Goal: Information Seeking & Learning: Understand process/instructions

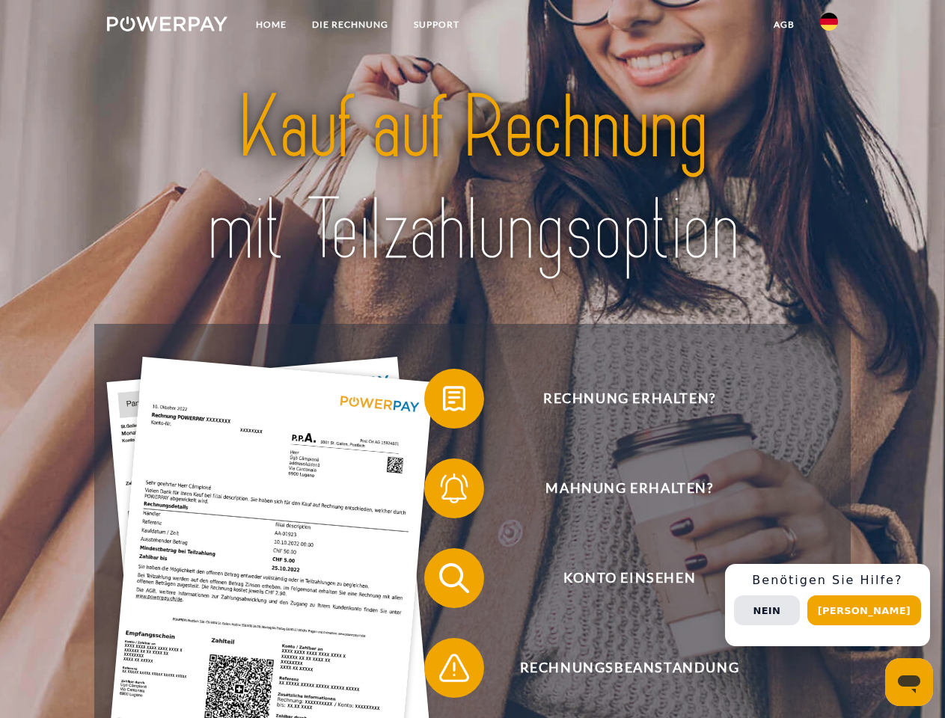
click at [167, 26] on img at bounding box center [167, 23] width 120 height 15
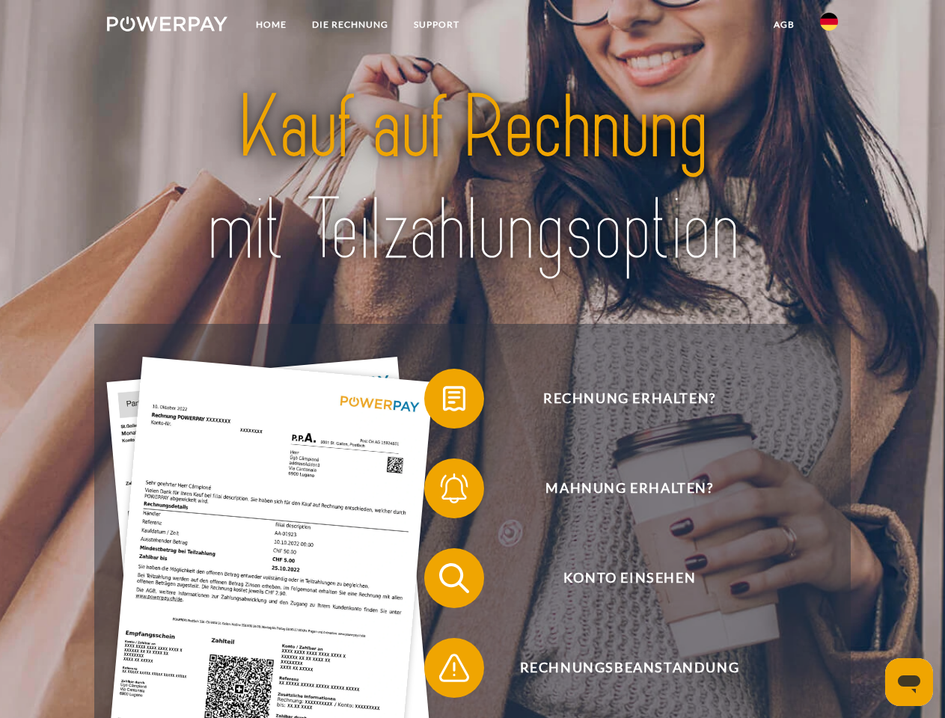
click at [829, 26] on img at bounding box center [829, 22] width 18 height 18
click at [783, 25] on link "agb" at bounding box center [784, 24] width 46 height 27
click at [443, 402] on span at bounding box center [431, 398] width 75 height 75
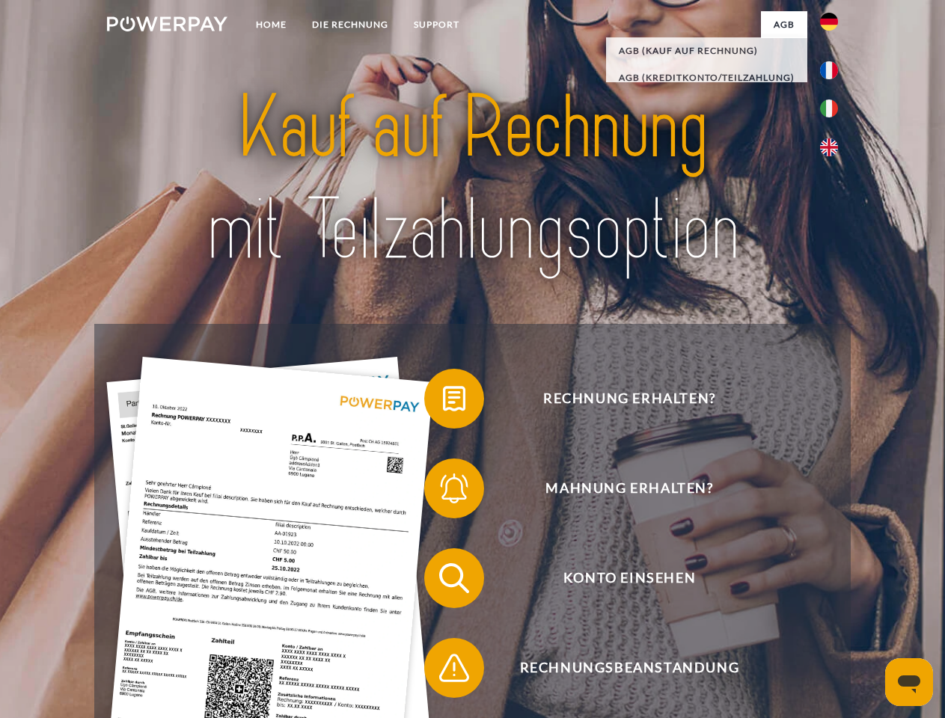
click at [443, 492] on span at bounding box center [431, 488] width 75 height 75
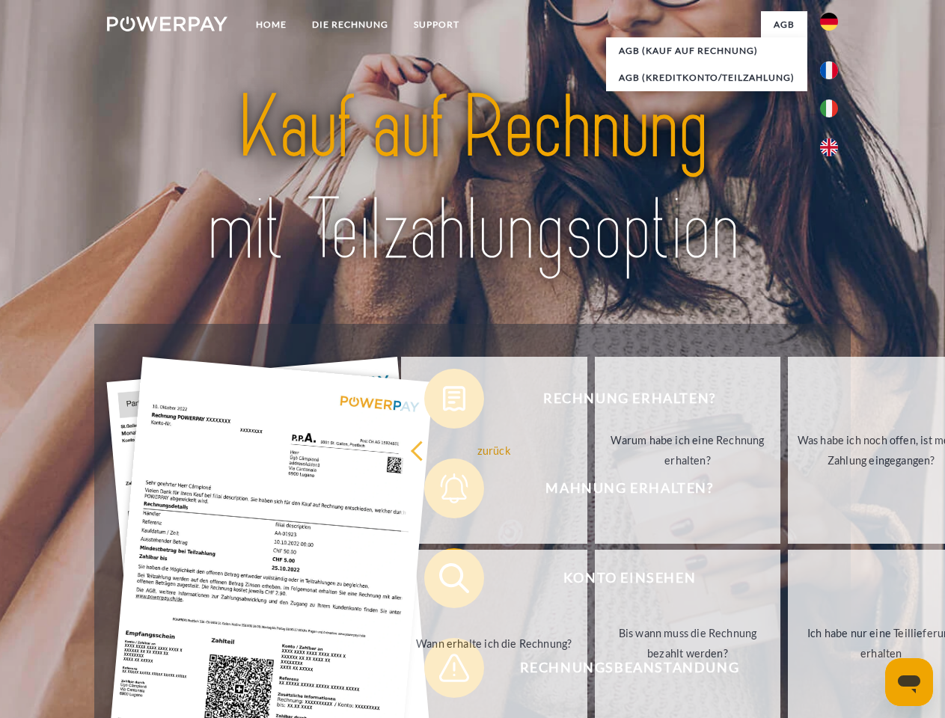
click at [595, 581] on link "Bis wann muss die Rechnung bezahlt werden?" at bounding box center [688, 643] width 186 height 187
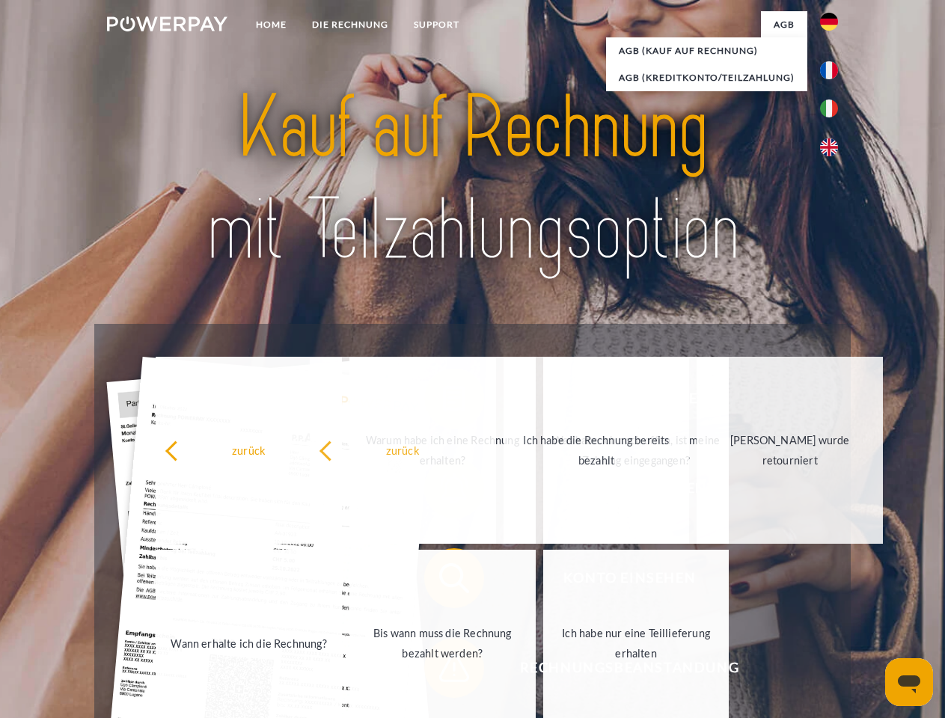
click at [443, 671] on span at bounding box center [431, 668] width 75 height 75
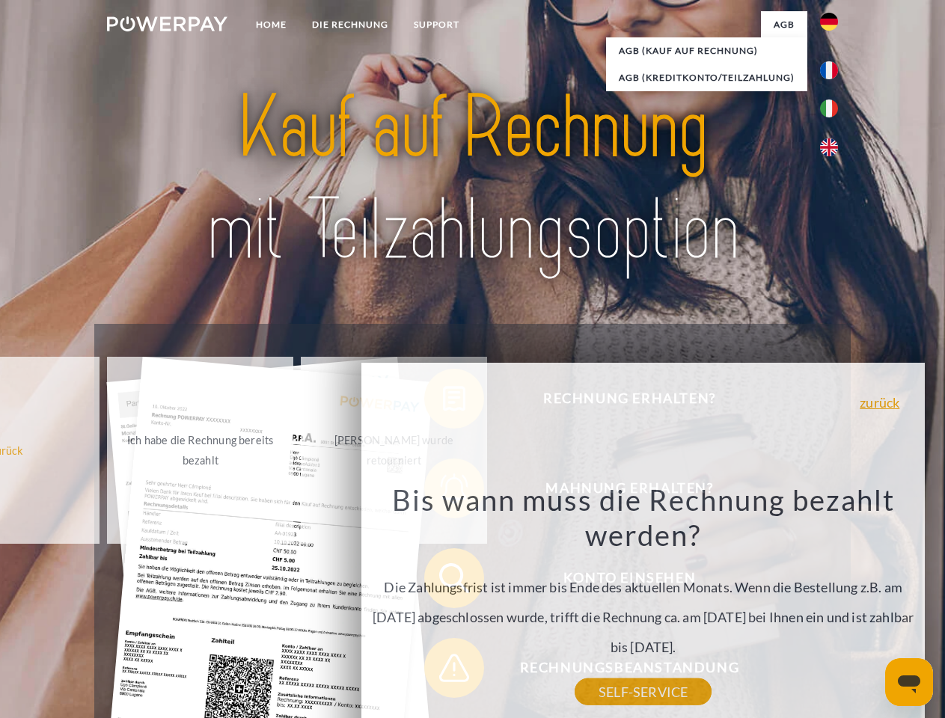
click at [833, 605] on div "Rechnung erhalten? Mahnung erhalten? Konto einsehen" at bounding box center [472, 623] width 756 height 599
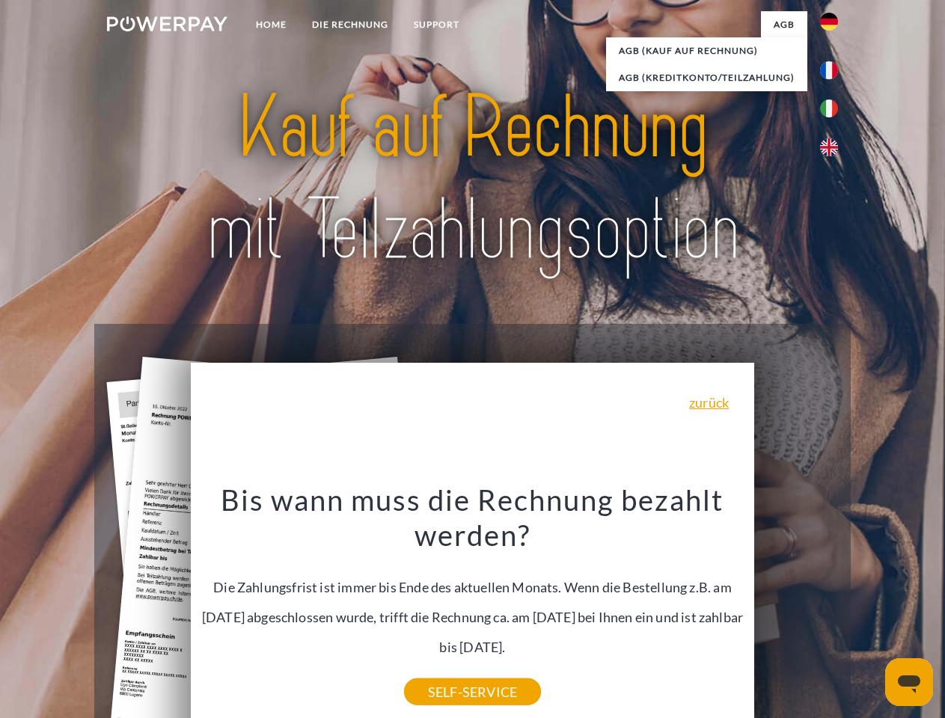
click at [796, 608] on span "Konto einsehen" at bounding box center [629, 578] width 367 height 60
click at [869, 611] on header "Home DIE RECHNUNG SUPPORT" at bounding box center [472, 516] width 945 height 1033
